Goal: Task Accomplishment & Management: Use online tool/utility

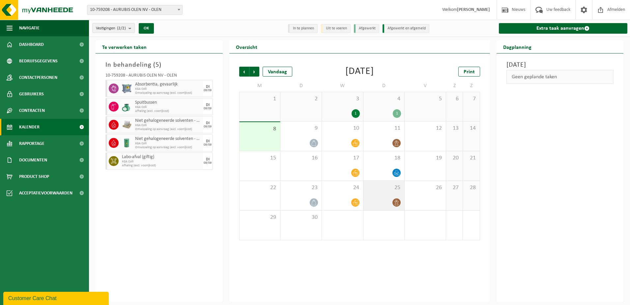
click at [386, 196] on div "25" at bounding box center [384, 195] width 41 height 29
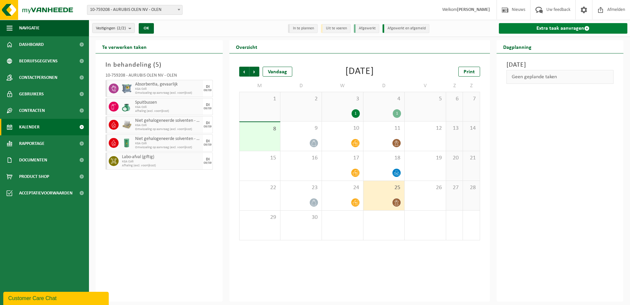
click at [554, 32] on link "Extra taak aanvragen" at bounding box center [563, 28] width 129 height 11
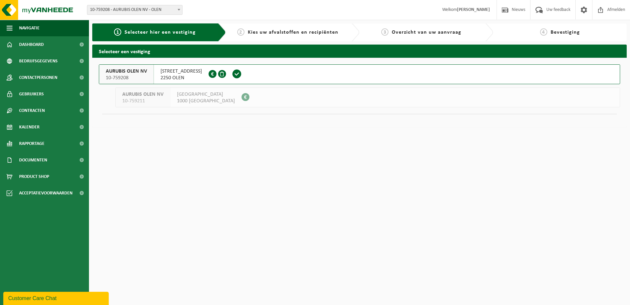
click at [138, 71] on span "AURUBIS OLEN NV" at bounding box center [126, 71] width 41 height 7
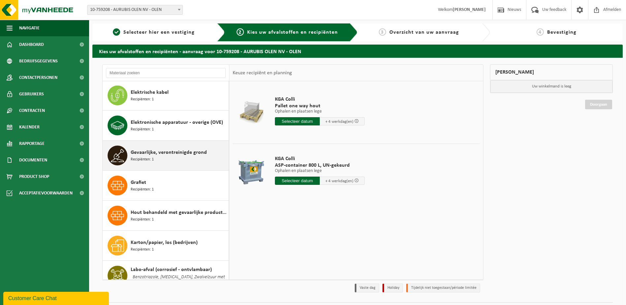
scroll to position [198, 0]
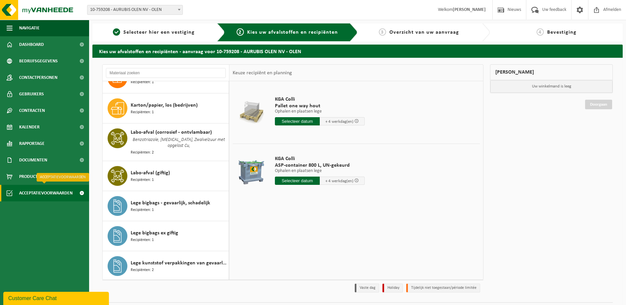
click at [53, 194] on span "Acceptatievoorwaarden" at bounding box center [45, 193] width 53 height 16
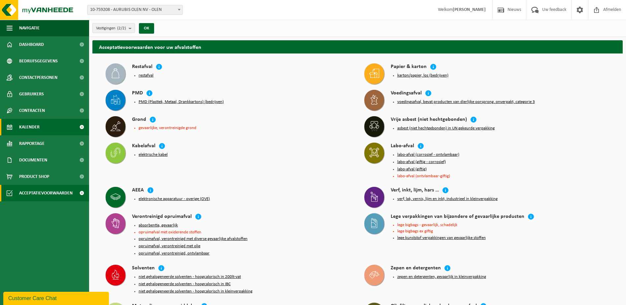
click at [42, 127] on link "Kalender" at bounding box center [44, 127] width 89 height 16
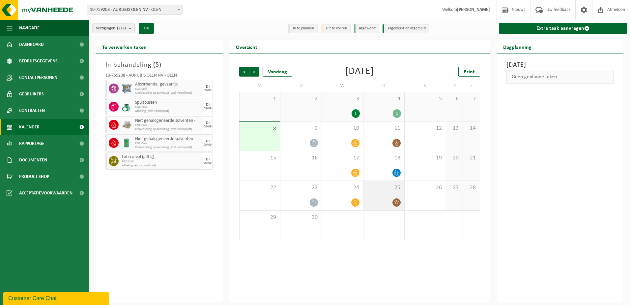
click at [386, 191] on div "25" at bounding box center [384, 195] width 41 height 29
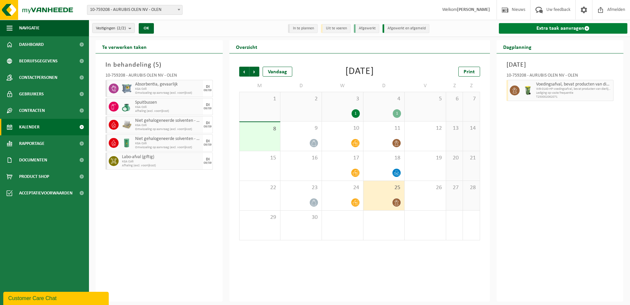
click at [545, 28] on link "Extra taak aanvragen" at bounding box center [563, 28] width 129 height 11
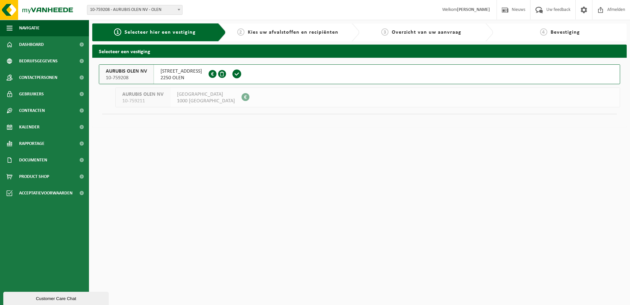
click at [166, 71] on span "WATERTORENSTRAAT 35" at bounding box center [182, 71] width 42 height 7
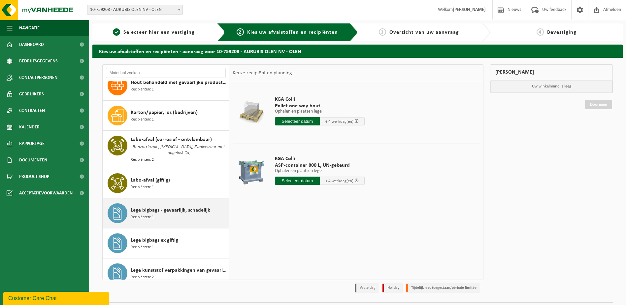
scroll to position [231, 0]
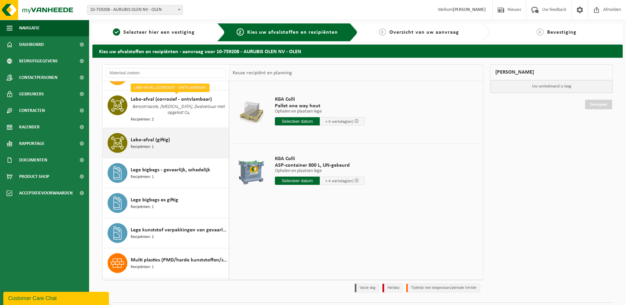
click at [171, 140] on div "Labo-afval (giftig) Recipiënten: 1" at bounding box center [179, 143] width 96 height 20
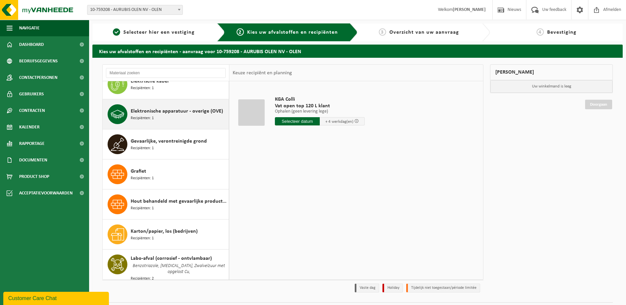
scroll to position [132, 0]
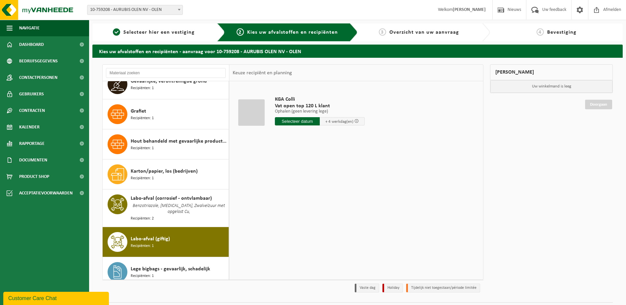
drag, startPoint x: 167, startPoint y: 206, endPoint x: 175, endPoint y: 211, distance: 9.9
click at [167, 206] on span "Benzotriazole, [MEDICAL_DATA], Zwalvelzuur met opgelost Cu," at bounding box center [179, 208] width 96 height 13
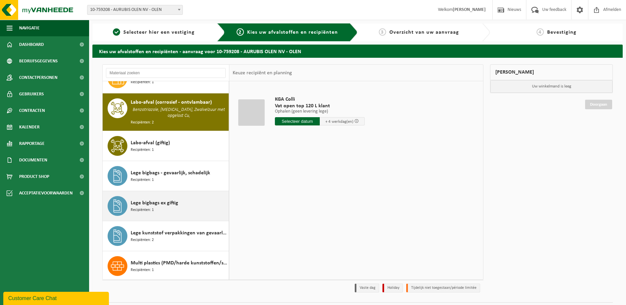
scroll to position [240, 0]
